Goal: Use online tool/utility: Utilize a website feature to perform a specific function

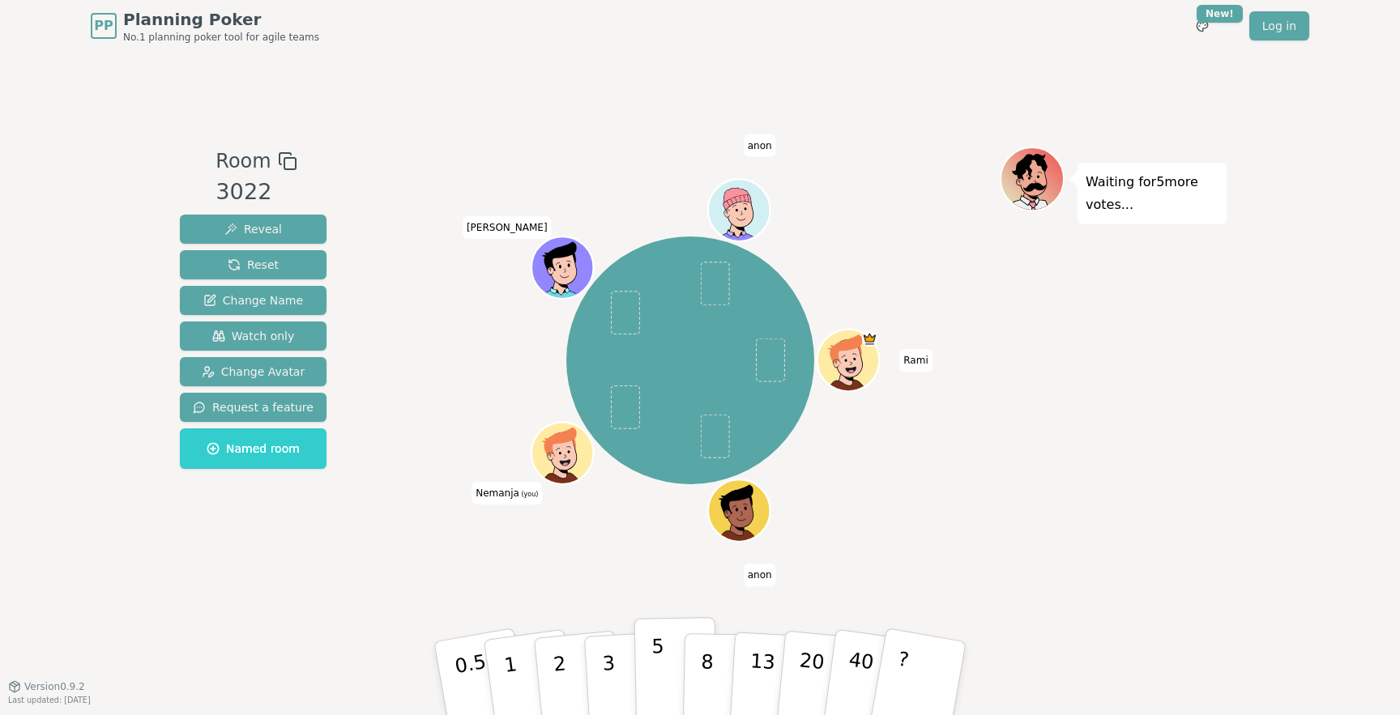
click at [644, 654] on button "5" at bounding box center [675, 678] width 83 height 123
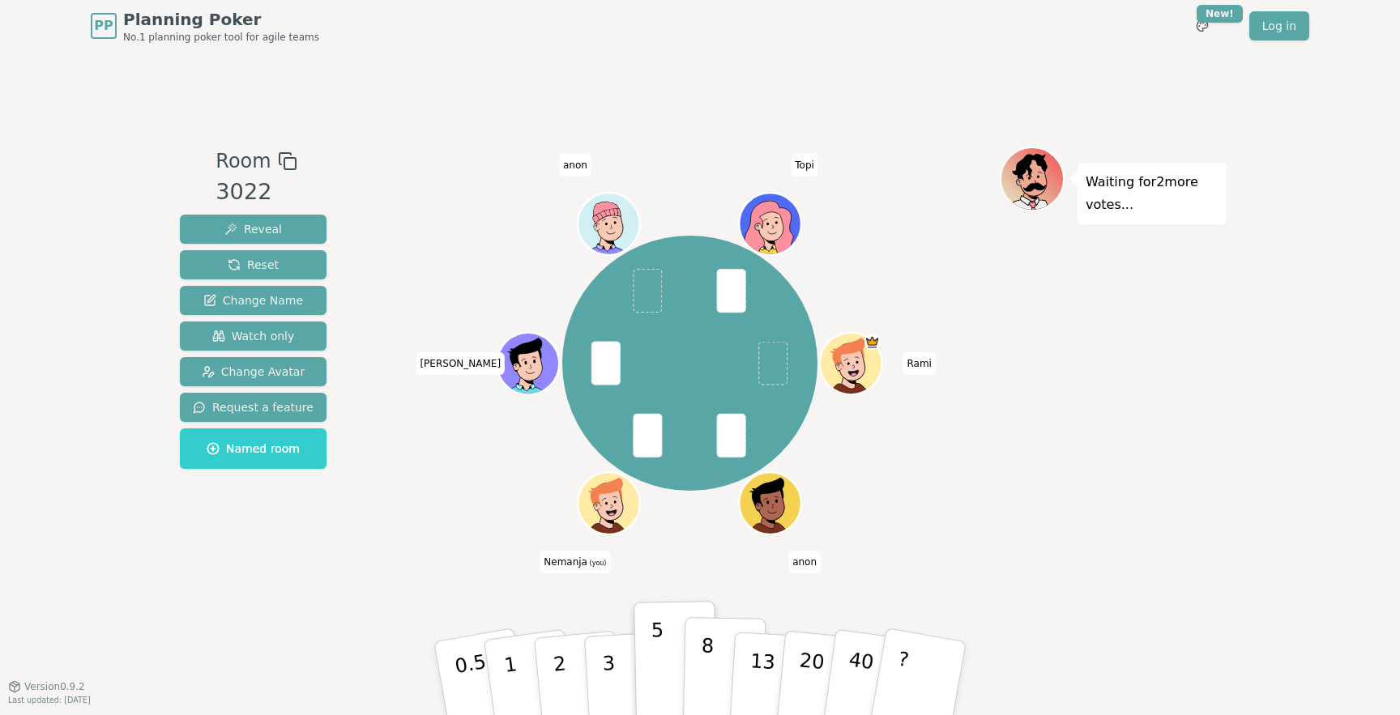
click at [712, 661] on button "8" at bounding box center [724, 678] width 83 height 123
click at [666, 656] on button "5" at bounding box center [675, 678] width 83 height 123
click at [1092, 451] on div "Waiting for 2 more votes..." at bounding box center [1113, 370] width 227 height 446
click at [718, 652] on button "8" at bounding box center [724, 678] width 83 height 123
click at [664, 660] on button "5" at bounding box center [675, 678] width 83 height 123
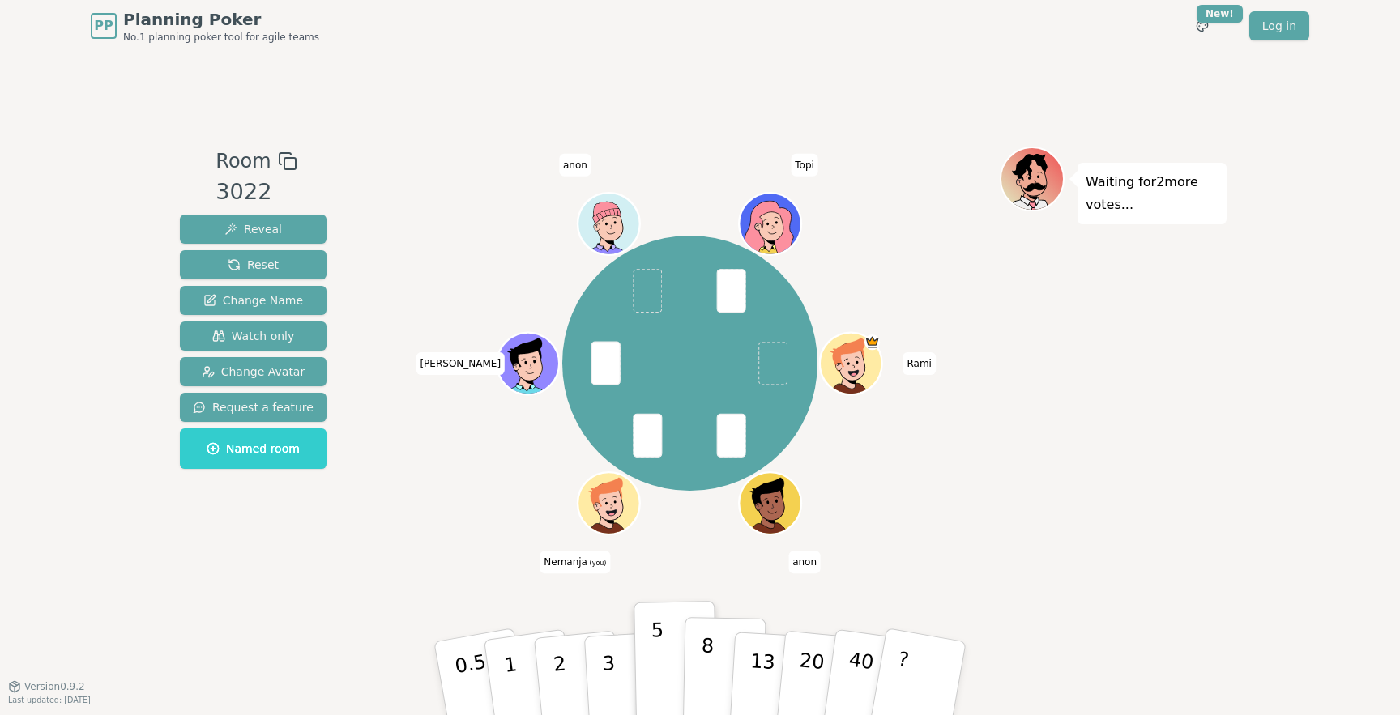
click at [712, 663] on button "8" at bounding box center [724, 678] width 83 height 123
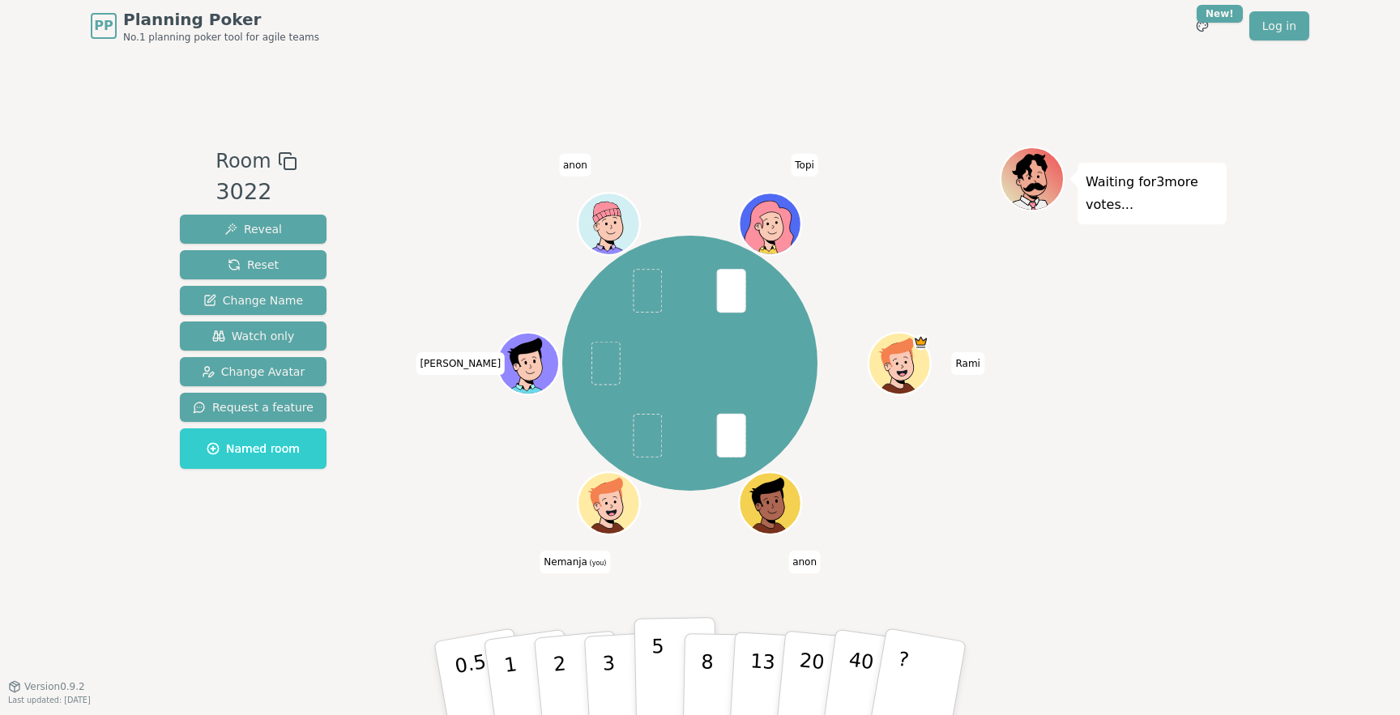
click at [672, 663] on button "5" at bounding box center [675, 678] width 83 height 123
click at [707, 645] on p "8" at bounding box center [707, 677] width 14 height 87
